Goal: Connect with others: Connect with others

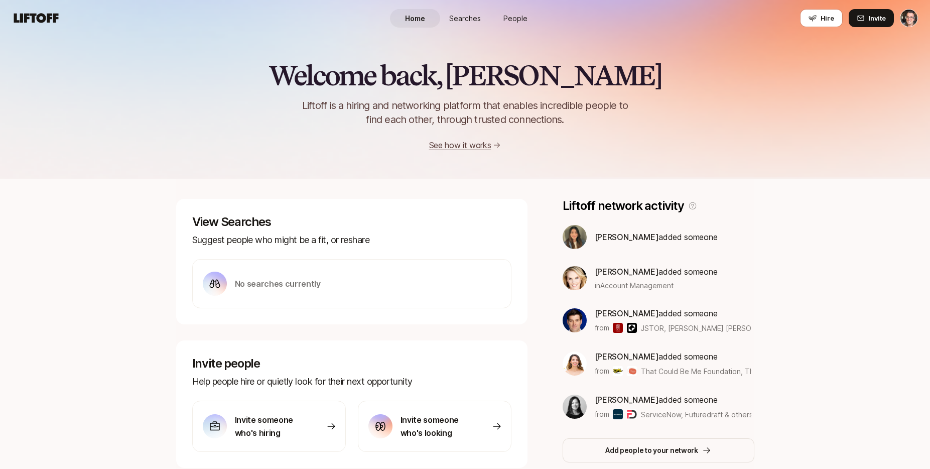
click at [521, 21] on span "People" at bounding box center [516, 18] width 24 height 11
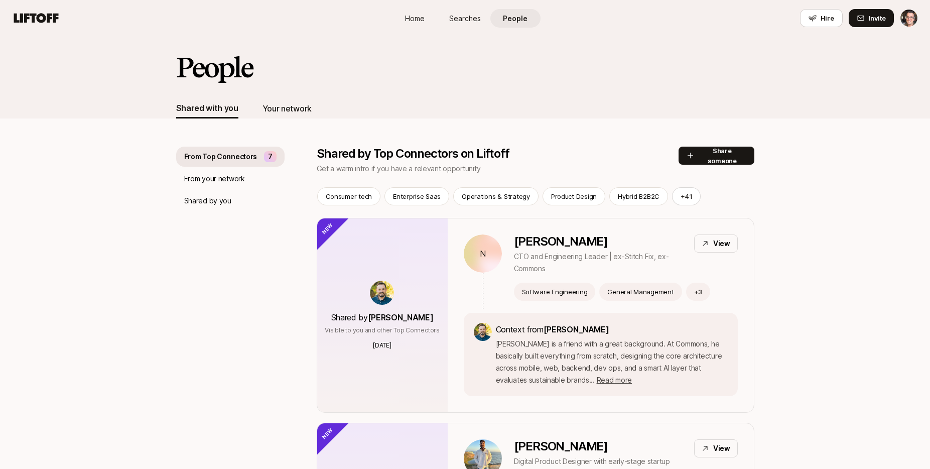
click at [305, 110] on div "Your network" at bounding box center [287, 108] width 49 height 13
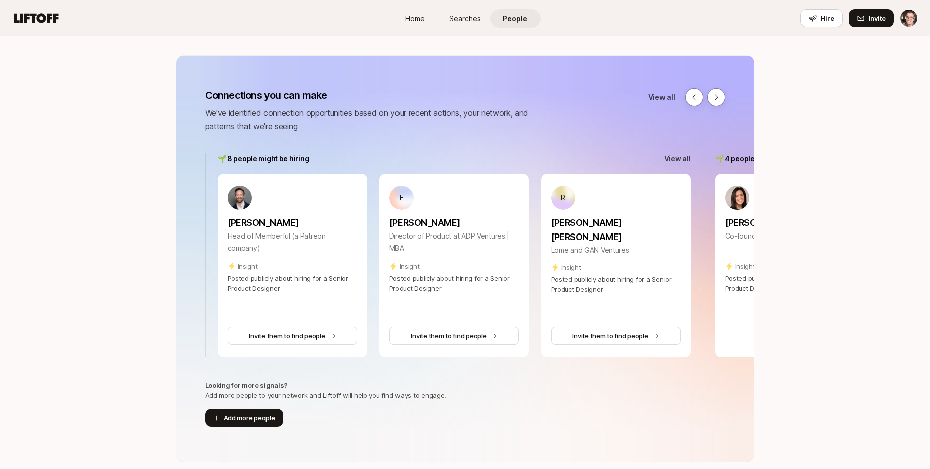
scroll to position [93, 0]
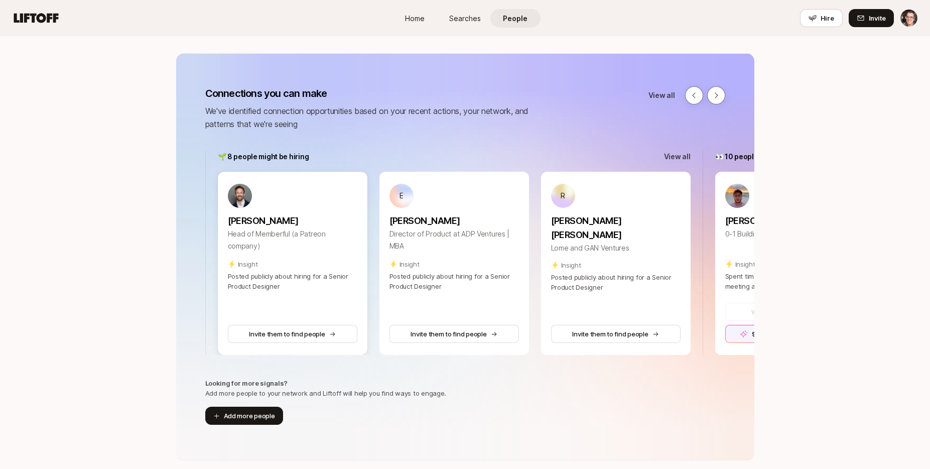
click at [254, 220] on p "[PERSON_NAME]" at bounding box center [293, 221] width 130 height 14
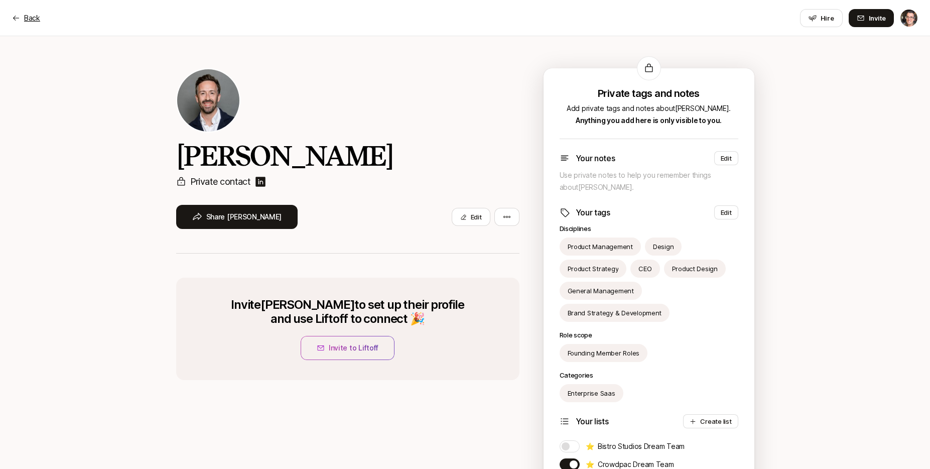
click at [15, 15] on icon at bounding box center [16, 18] width 8 height 8
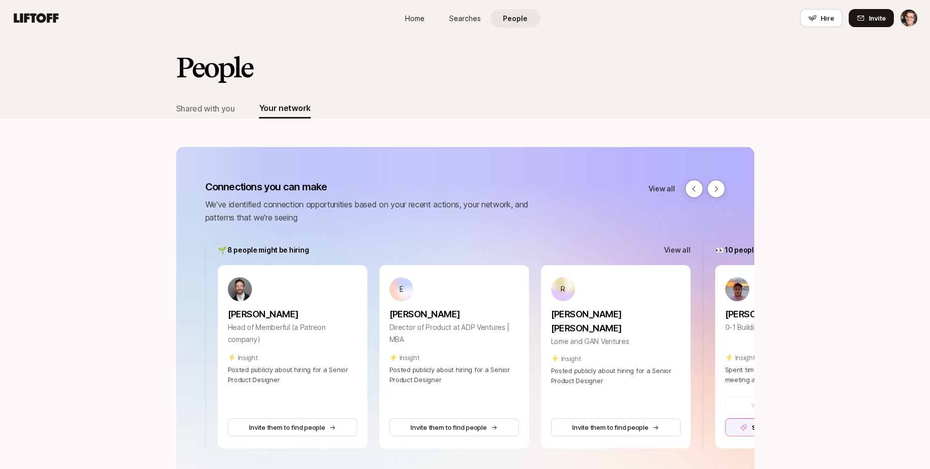
scroll to position [93, 0]
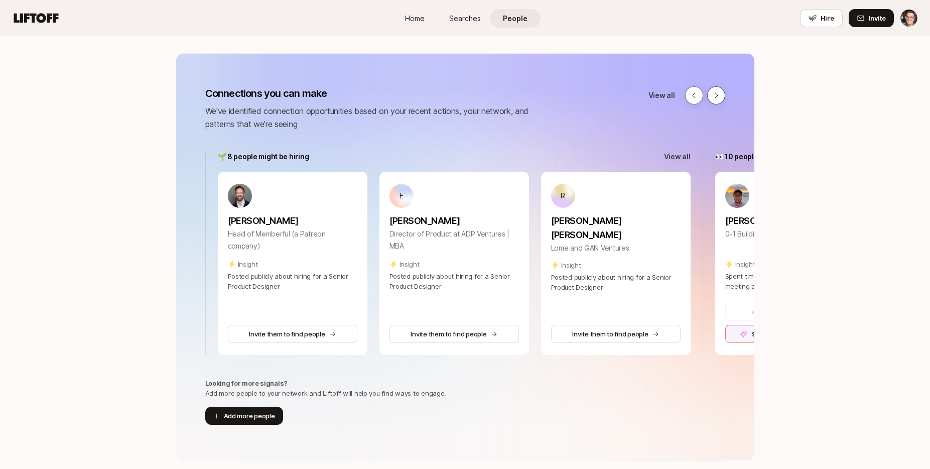
click at [713, 90] on button at bounding box center [716, 95] width 18 height 18
click at [734, 334] on div "9 connections you can make" at bounding box center [790, 334] width 130 height 18
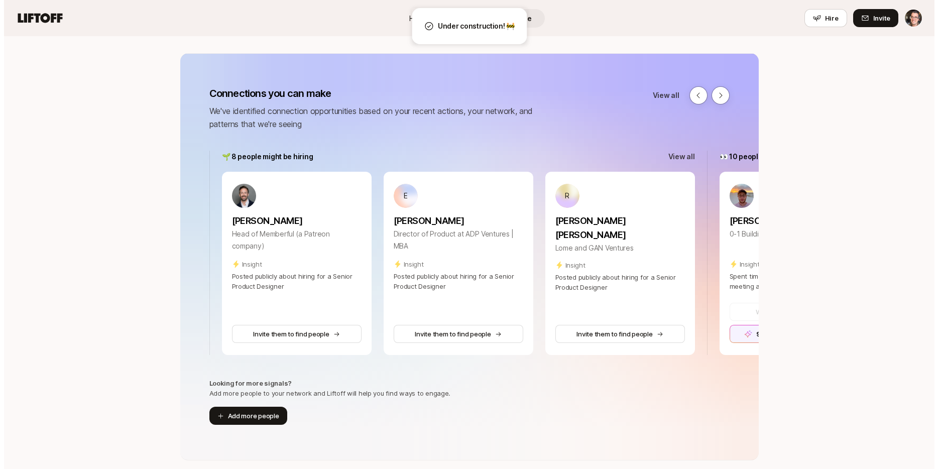
scroll to position [0, 0]
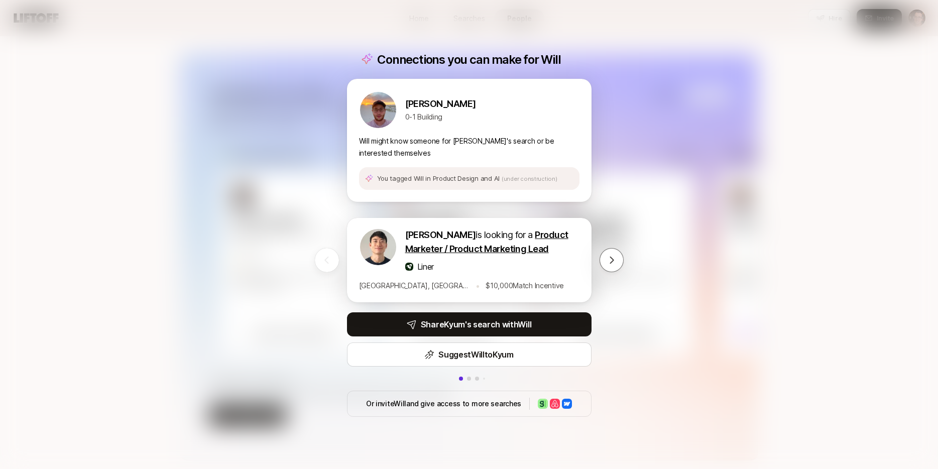
click at [297, 355] on div "Connections you can make for [PERSON_NAME] 0-1 Building Will might know someone…" at bounding box center [469, 234] width 938 height 469
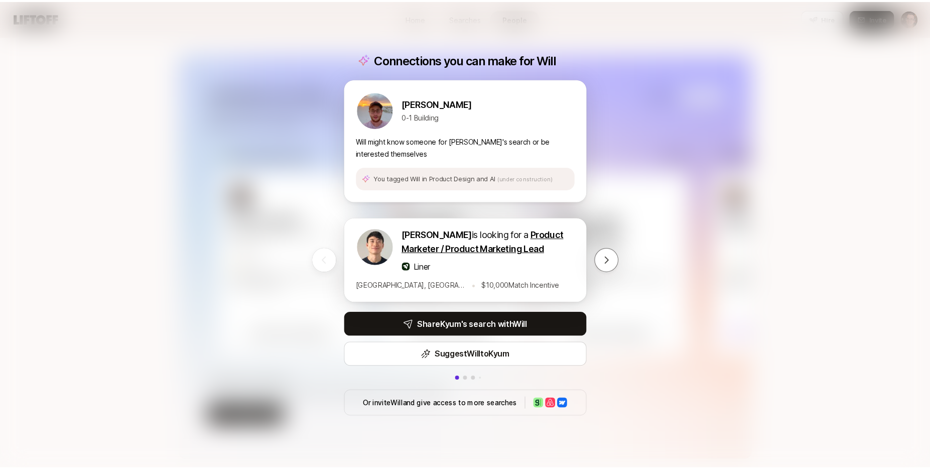
scroll to position [93, 0]
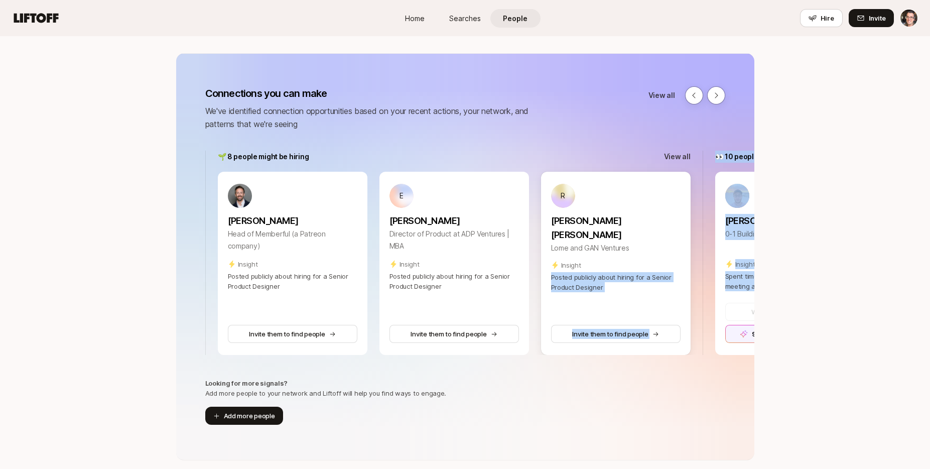
drag, startPoint x: 746, startPoint y: 307, endPoint x: 602, endPoint y: 245, distance: 156.9
click at [602, 257] on div "🌱 8 people might be hiring View all [PERSON_NAME] Head of Memberful (a Patreon …" at bounding box center [465, 253] width 578 height 204
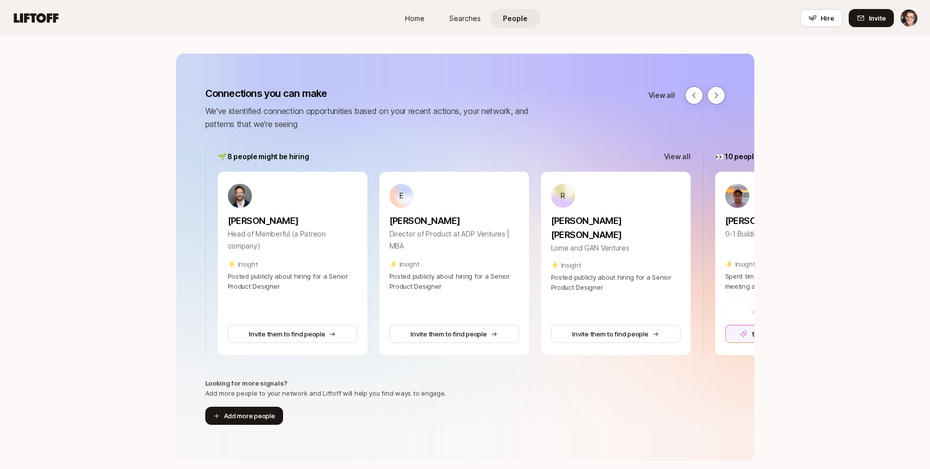
drag, startPoint x: 594, startPoint y: 129, endPoint x: 677, endPoint y: 117, distance: 83.6
click at [598, 129] on div "Connections you can make We've identified connection opportunities based on you…" at bounding box center [465, 108] width 578 height 44
click at [661, 94] on p "View all" at bounding box center [662, 95] width 27 height 12
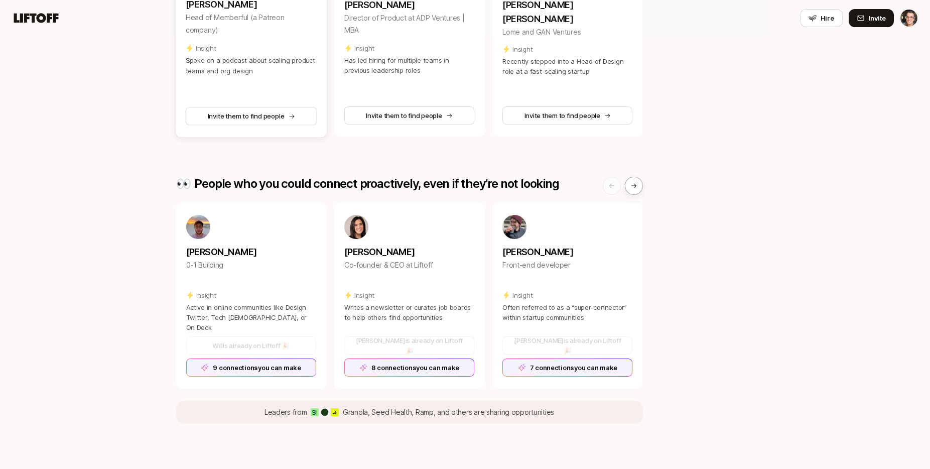
scroll to position [272, 0]
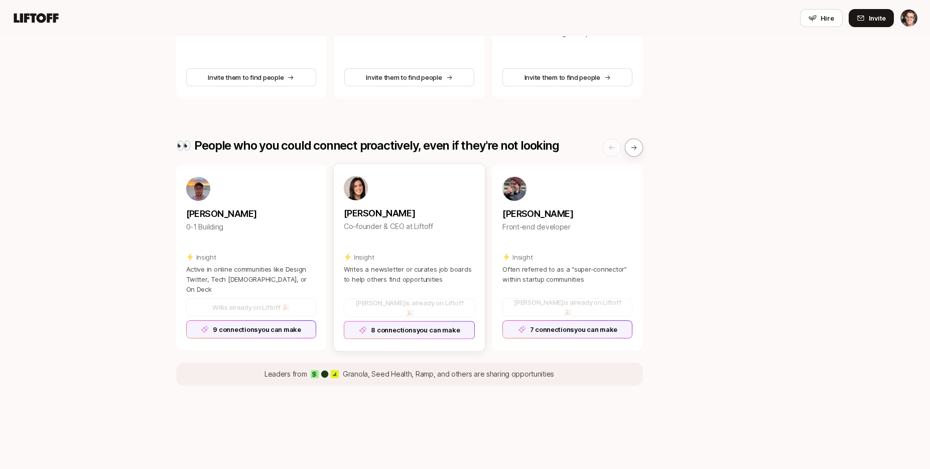
click at [407, 327] on div "8 connections you can make" at bounding box center [410, 330] width 132 height 18
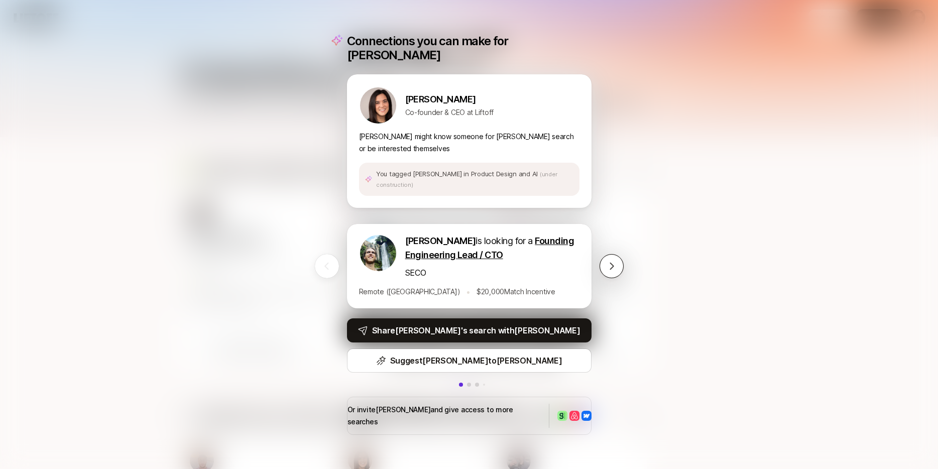
click at [609, 265] on icon at bounding box center [611, 266] width 10 height 10
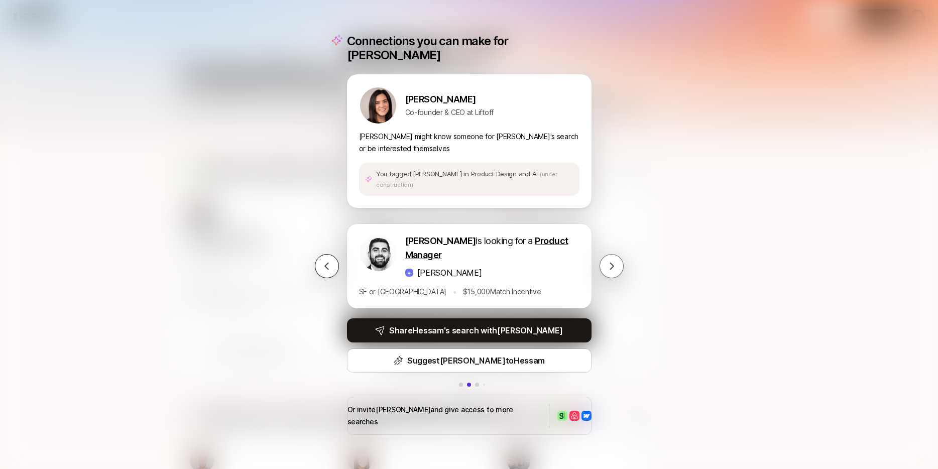
click at [331, 261] on icon at bounding box center [327, 266] width 10 height 10
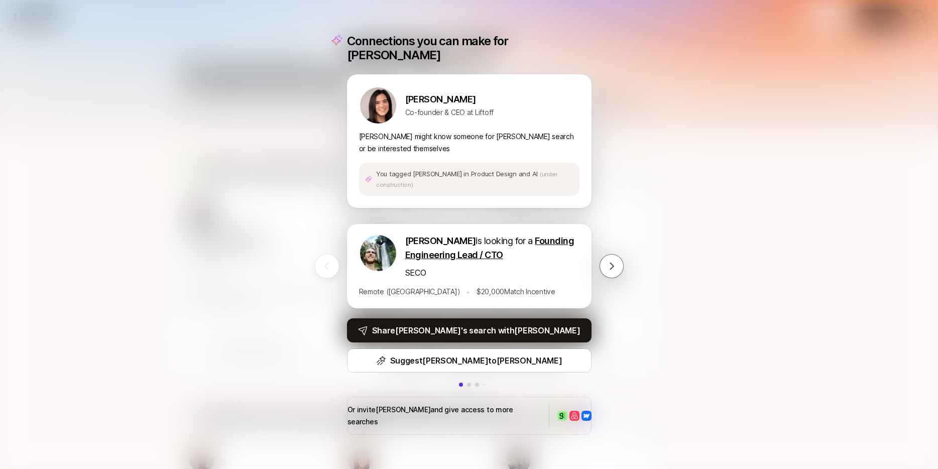
click at [233, 237] on div "Connections you can make for [PERSON_NAME] Co-founder & CEO at Liftoff [PERSON_…" at bounding box center [469, 234] width 938 height 469
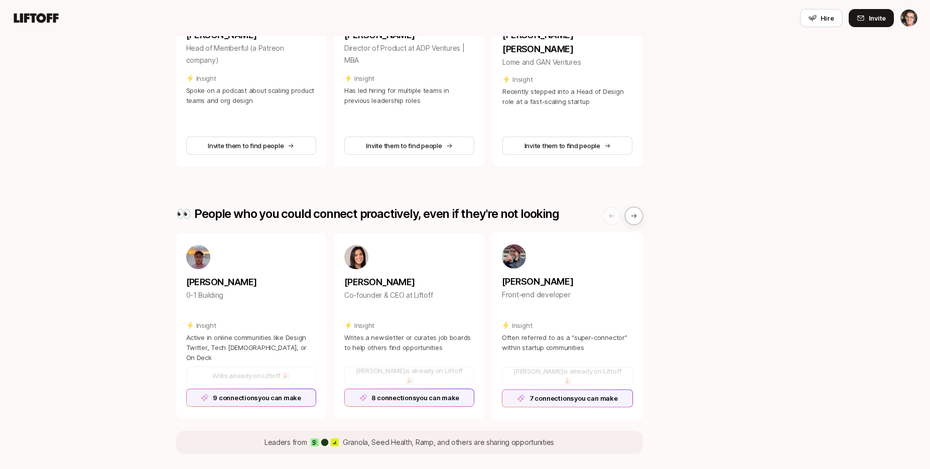
scroll to position [242, 0]
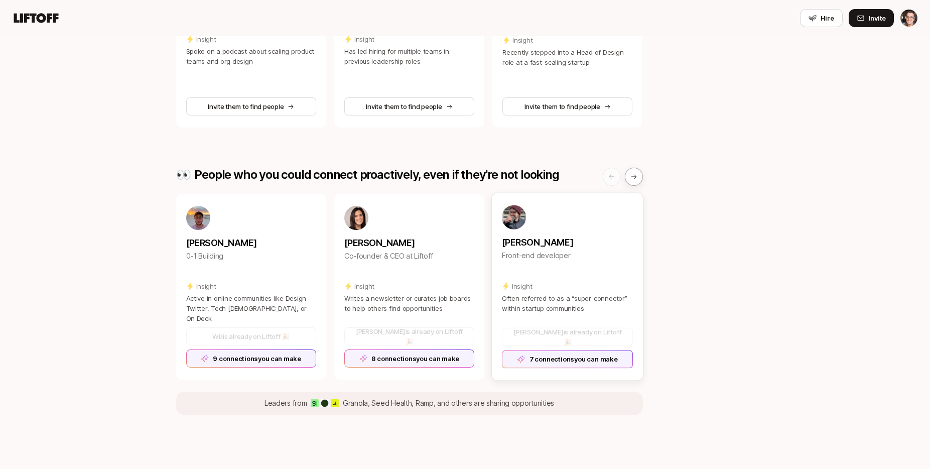
click at [553, 351] on div "7 connections you can make" at bounding box center [568, 359] width 132 height 18
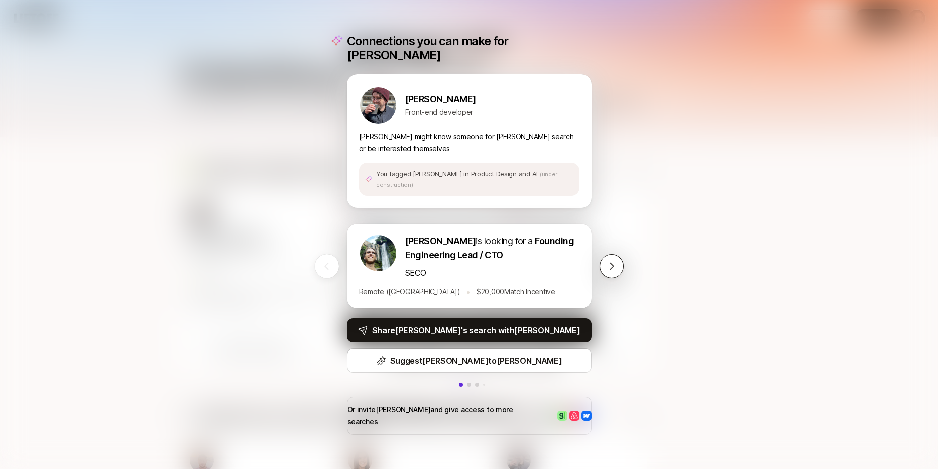
click at [609, 261] on icon at bounding box center [611, 266] width 10 height 10
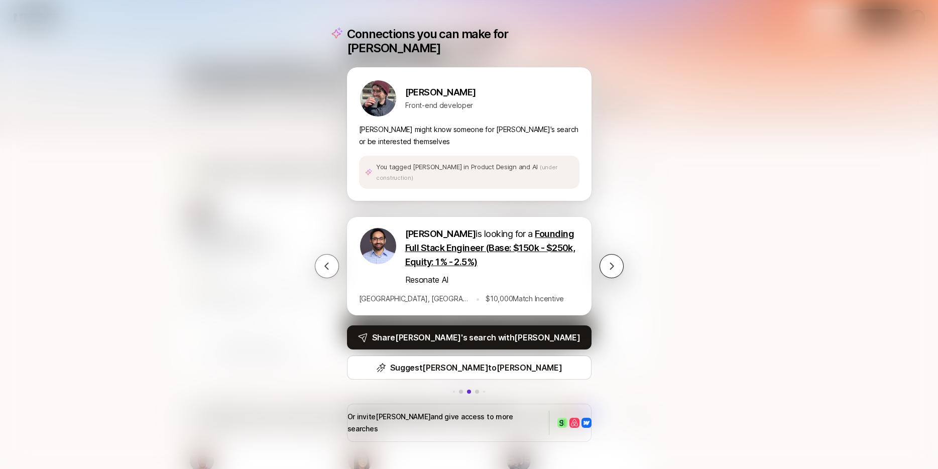
click at [609, 261] on icon at bounding box center [611, 266] width 10 height 10
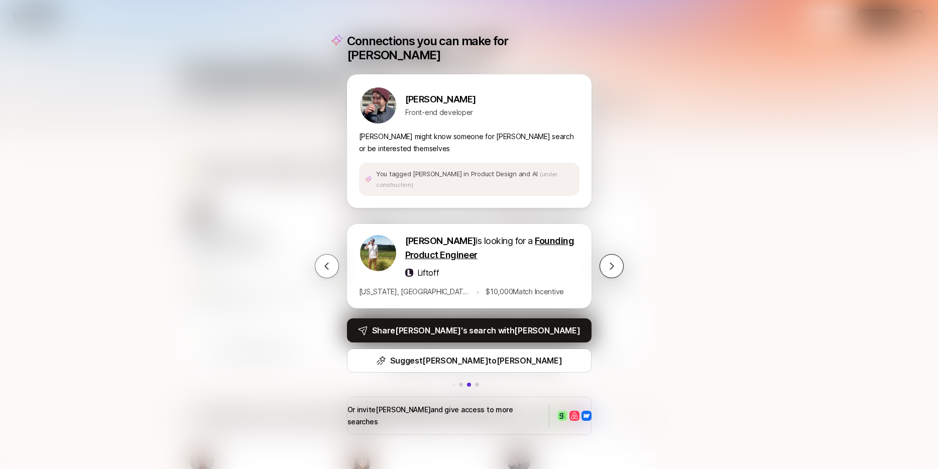
click at [609, 261] on icon at bounding box center [611, 266] width 10 height 10
click at [313, 254] on div "Connections you can make for [PERSON_NAME] Front-end developer [PERSON_NAME] mi…" at bounding box center [469, 234] width 938 height 469
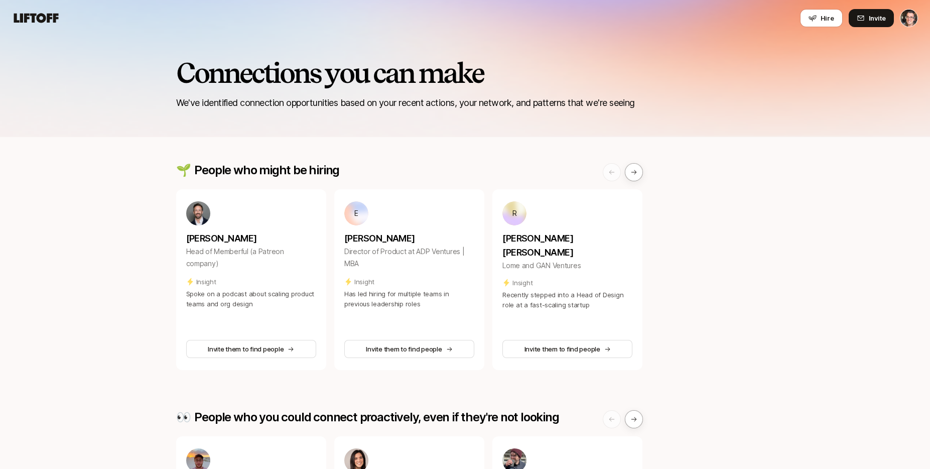
drag, startPoint x: 722, startPoint y: 93, endPoint x: 759, endPoint y: 87, distance: 37.1
click at [722, 93] on div "Connections you can make We've identified connection opportunities based on you…" at bounding box center [465, 84] width 578 height 52
click at [40, 18] on icon at bounding box center [36, 18] width 48 height 14
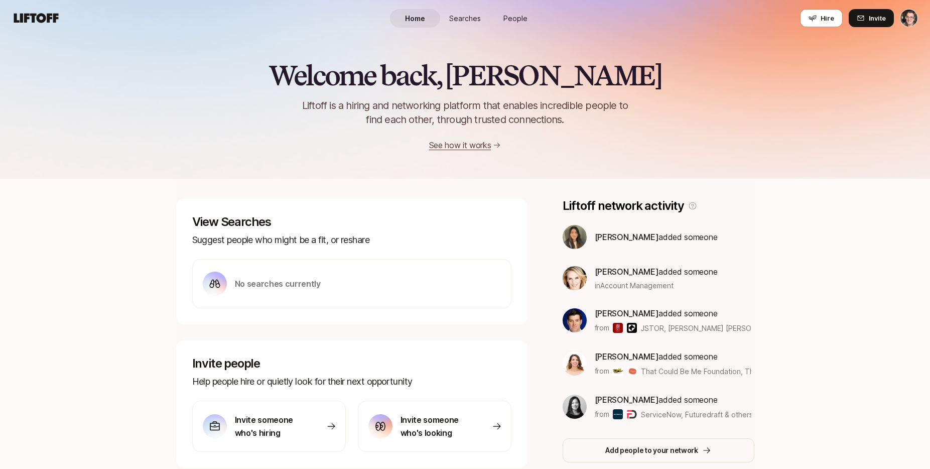
click at [513, 22] on span "People" at bounding box center [516, 18] width 24 height 11
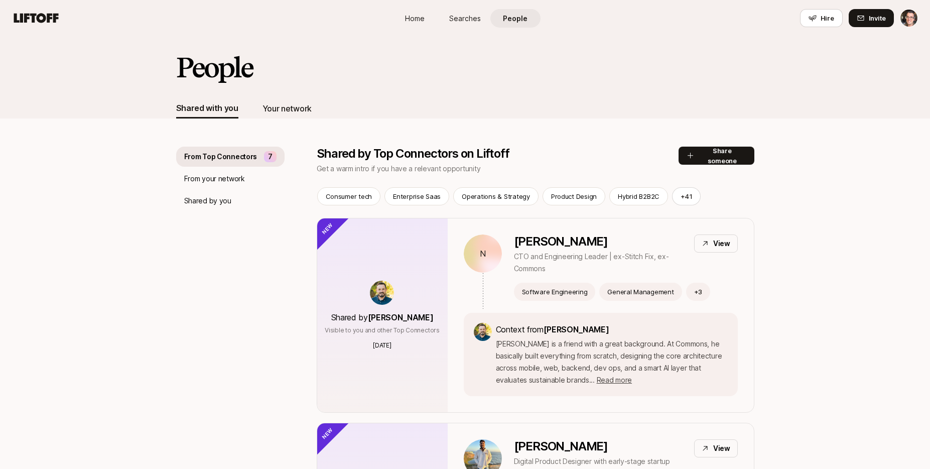
click at [288, 104] on div "Your network" at bounding box center [287, 108] width 49 height 13
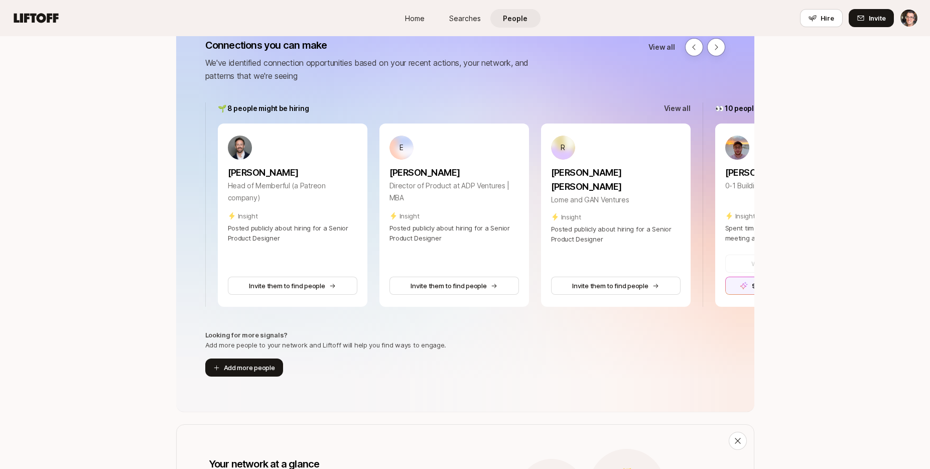
scroll to position [133, 0]
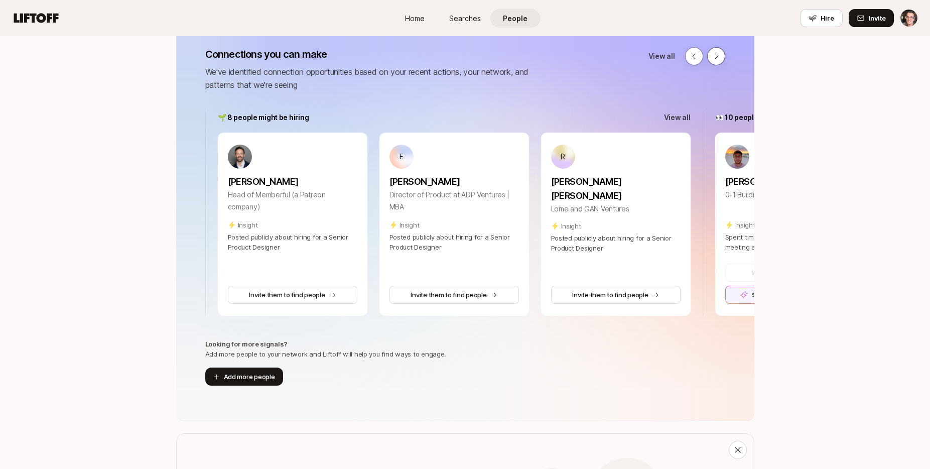
click at [719, 53] on icon at bounding box center [716, 56] width 8 height 8
click at [714, 58] on icon at bounding box center [716, 56] width 8 height 8
click at [696, 57] on icon at bounding box center [694, 56] width 8 height 8
click at [713, 59] on icon at bounding box center [716, 56] width 8 height 8
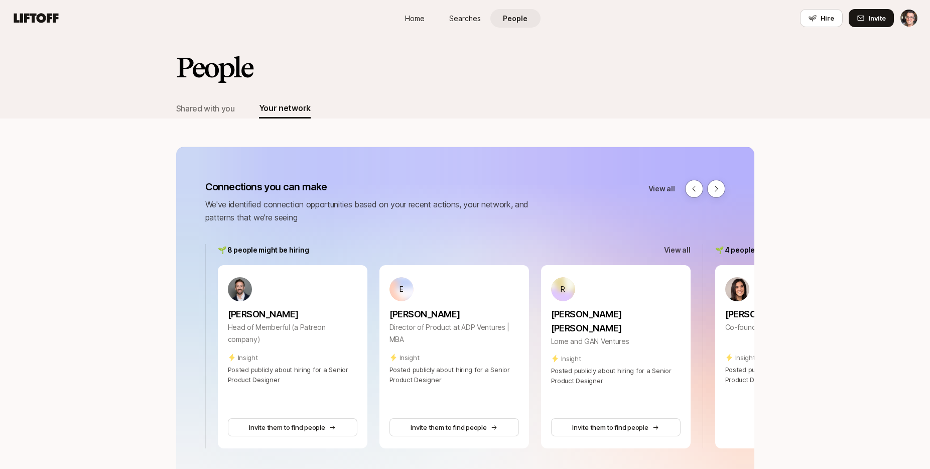
click at [705, 190] on div at bounding box center [705, 189] width 40 height 18
click at [713, 189] on icon at bounding box center [716, 189] width 8 height 8
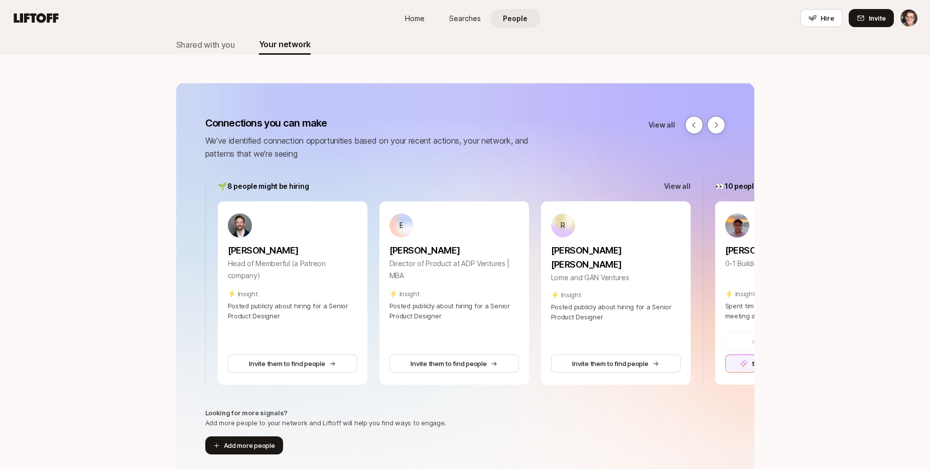
scroll to position [68, 0]
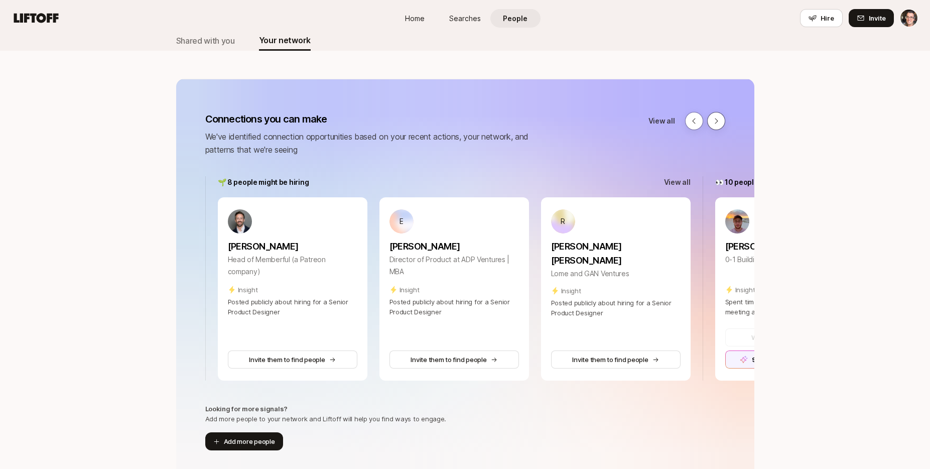
click at [718, 118] on icon at bounding box center [716, 121] width 8 height 8
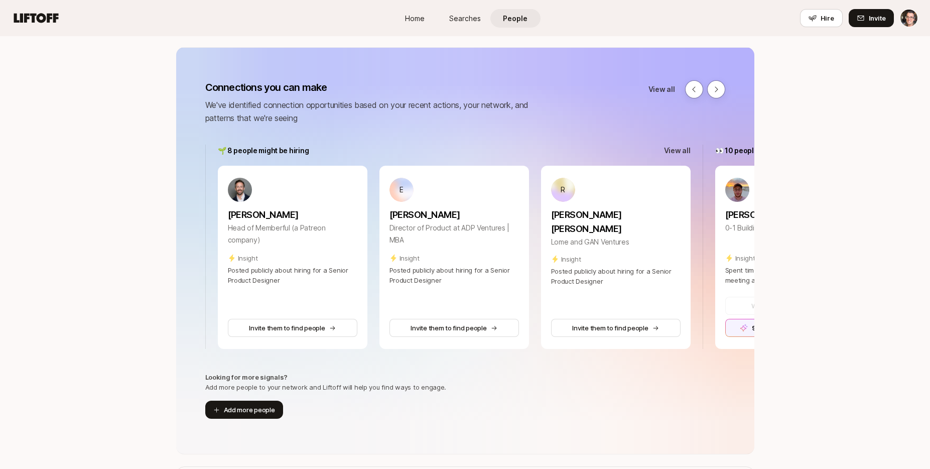
scroll to position [99, 0]
click at [714, 93] on icon at bounding box center [716, 90] width 8 height 8
click at [651, 111] on div "Connections you can make We've identified connection opportunities based on you…" at bounding box center [465, 103] width 578 height 44
click at [682, 148] on p "View all" at bounding box center [677, 151] width 27 height 12
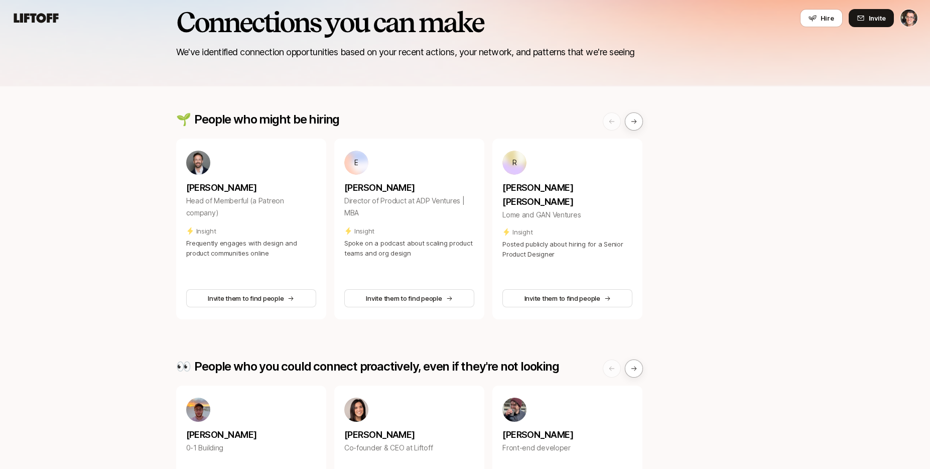
scroll to position [272, 0]
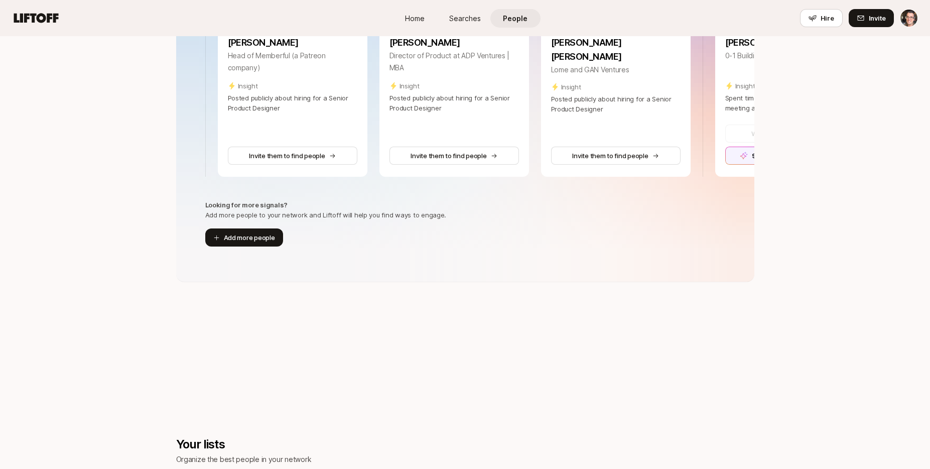
scroll to position [99, 0]
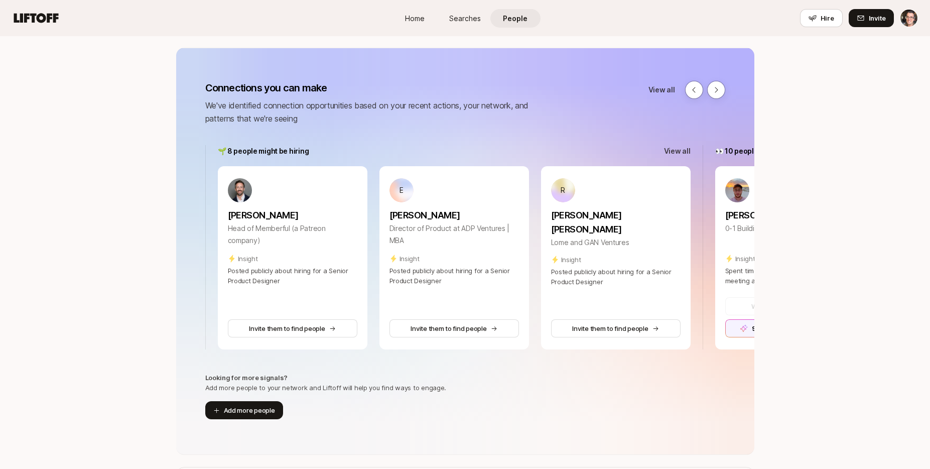
drag, startPoint x: 618, startPoint y: 148, endPoint x: 559, endPoint y: 149, distance: 58.7
click at [553, 147] on div "🌱 8 people might be hiring View all" at bounding box center [454, 151] width 473 height 12
drag, startPoint x: 566, startPoint y: 153, endPoint x: 413, endPoint y: 144, distance: 153.9
click at [409, 145] on div "🌱 8 people might be hiring View all" at bounding box center [454, 151] width 473 height 12
drag, startPoint x: 414, startPoint y: 144, endPoint x: 380, endPoint y: 149, distance: 33.9
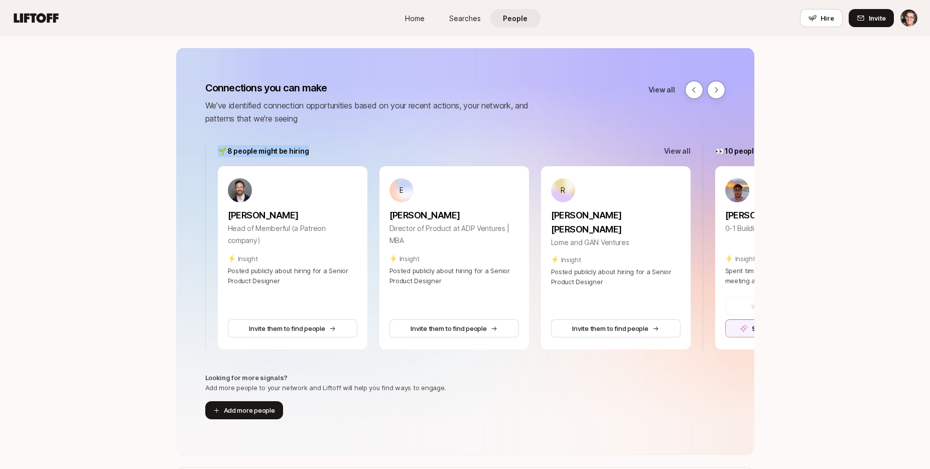
click at [388, 148] on div "Connections you can make We've identified connection opportunities based on you…" at bounding box center [465, 251] width 578 height 407
click at [381, 152] on div "🌱 8 people might be hiring View all" at bounding box center [454, 151] width 473 height 12
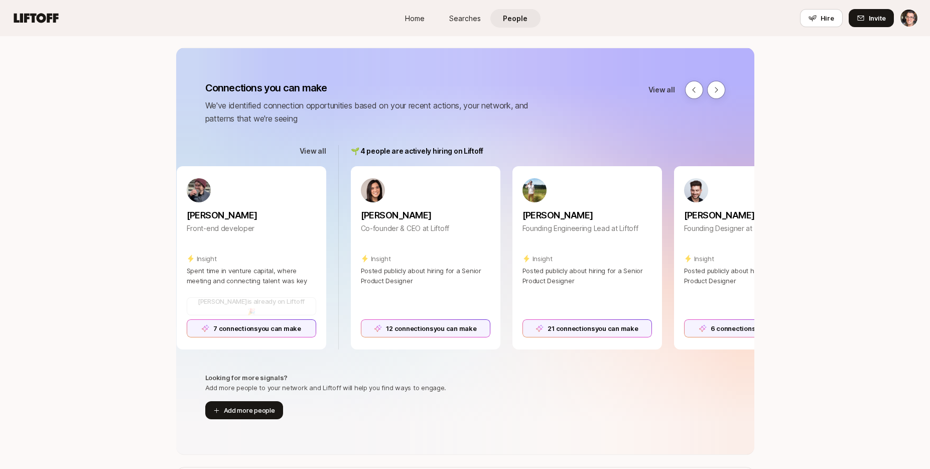
scroll to position [0, 863]
click at [691, 92] on icon at bounding box center [694, 90] width 8 height 8
drag, startPoint x: 537, startPoint y: 89, endPoint x: 529, endPoint y: 102, distance: 15.1
click at [534, 93] on p "Connections you can make" at bounding box center [380, 88] width 351 height 14
drag, startPoint x: 447, startPoint y: 158, endPoint x: 500, endPoint y: 158, distance: 52.7
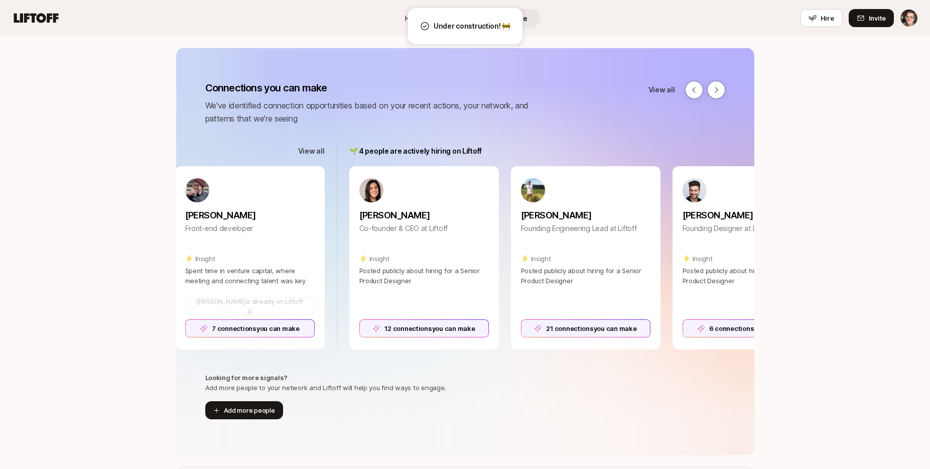
click at [500, 158] on div "🌱 4 people are actively hiring on Liftoff View all Eleanor Morgan Co-founder & …" at bounding box center [579, 247] width 485 height 204
drag, startPoint x: 463, startPoint y: 151, endPoint x: 454, endPoint y: 152, distance: 9.1
click at [454, 152] on p "🌱 4 people are actively hiring on Liftoff" at bounding box center [415, 151] width 133 height 12
drag, startPoint x: 454, startPoint y: 152, endPoint x: 398, endPoint y: 154, distance: 56.3
click at [398, 154] on p "🌱 4 people are actively hiring on Liftoff" at bounding box center [415, 151] width 133 height 12
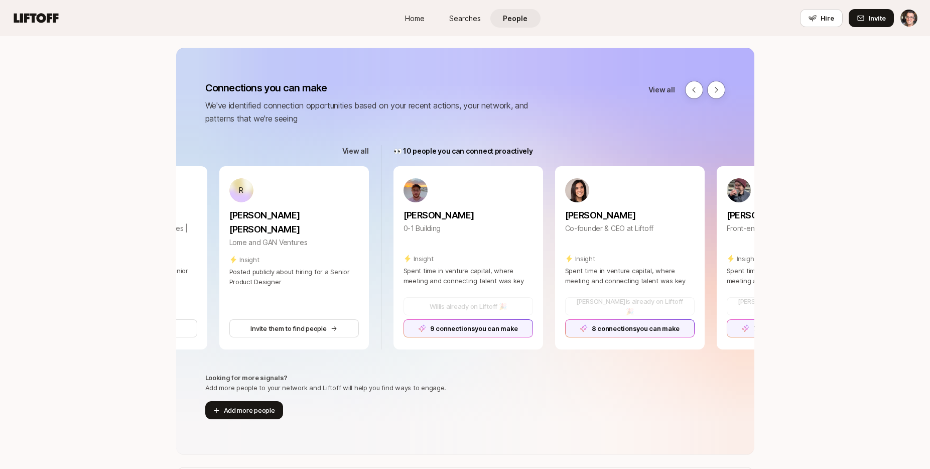
scroll to position [0, 321]
